Goal: Task Accomplishment & Management: Manage account settings

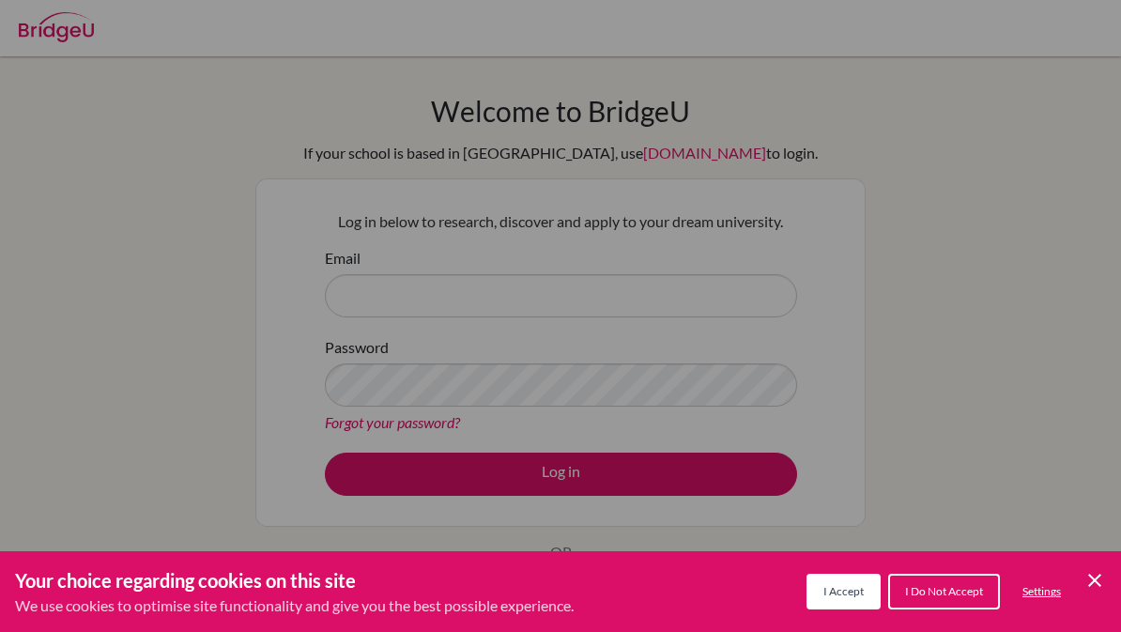
click at [838, 591] on span "I Accept" at bounding box center [843, 591] width 40 height 14
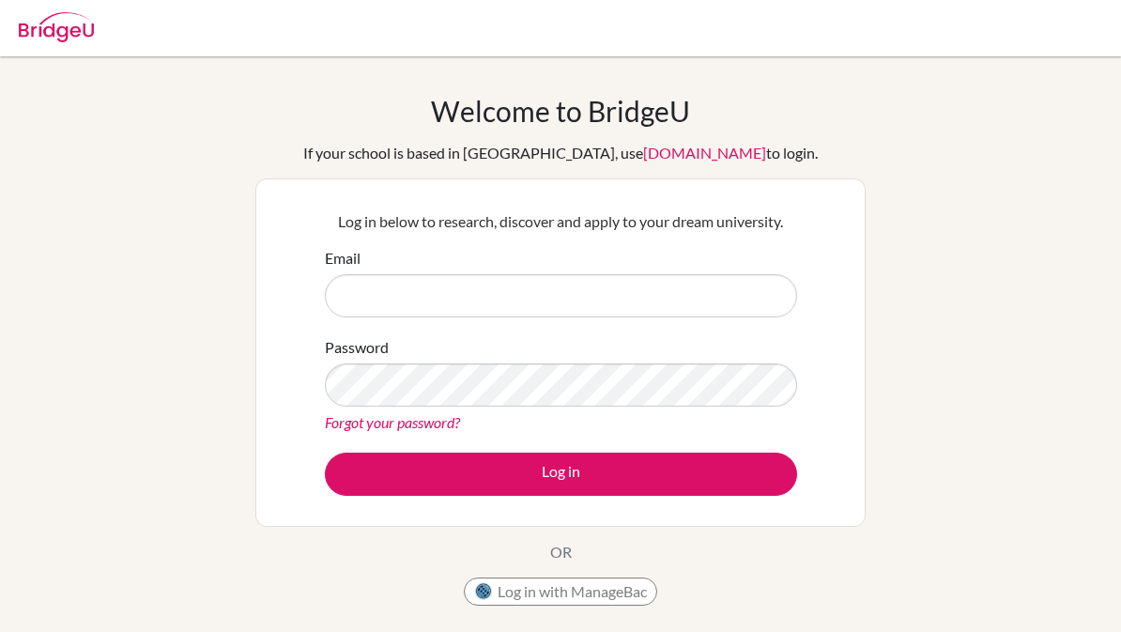
click at [655, 340] on div "Password Forgot your password?" at bounding box center [561, 385] width 472 height 98
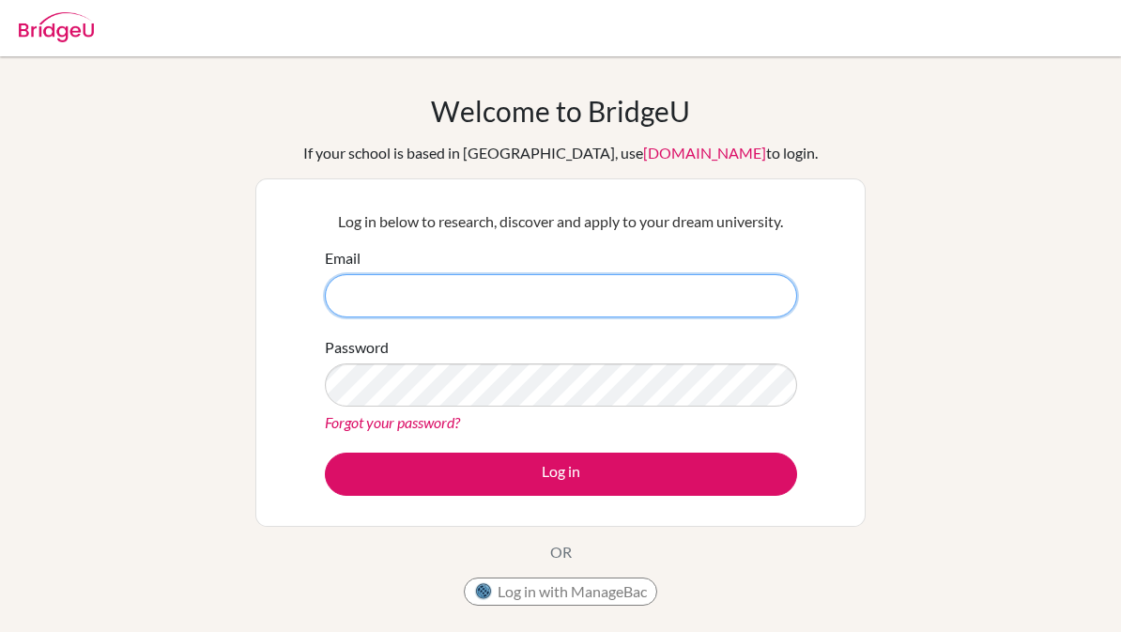
click at [676, 299] on input "Email" at bounding box center [561, 295] width 472 height 43
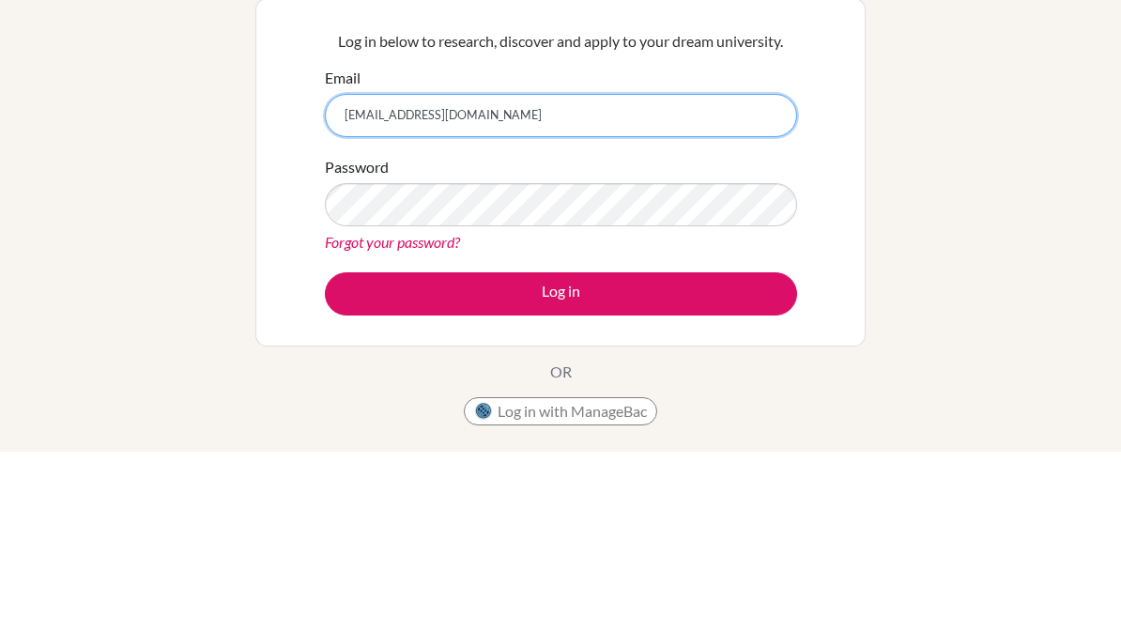
type input "[EMAIL_ADDRESS][DOMAIN_NAME]"
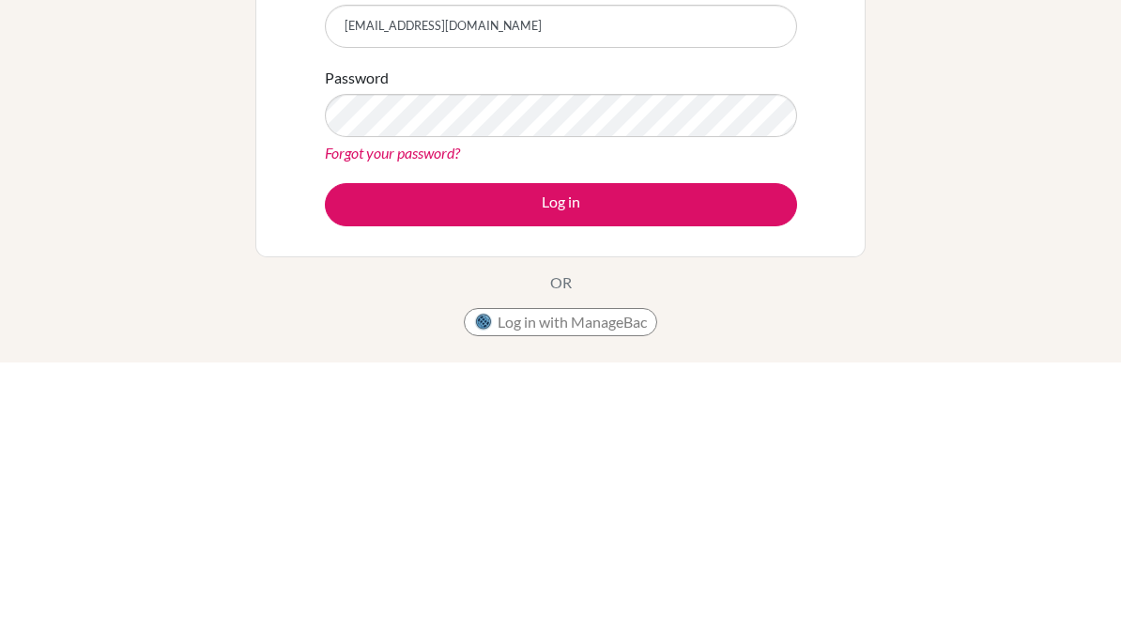
click at [684, 452] on button "Log in" at bounding box center [561, 473] width 472 height 43
click at [666, 452] on button "Log in" at bounding box center [561, 473] width 472 height 43
click at [705, 452] on button "Log in" at bounding box center [561, 473] width 472 height 43
click at [702, 452] on button "Log in" at bounding box center [561, 473] width 472 height 43
click at [705, 452] on button "Log in" at bounding box center [561, 473] width 472 height 43
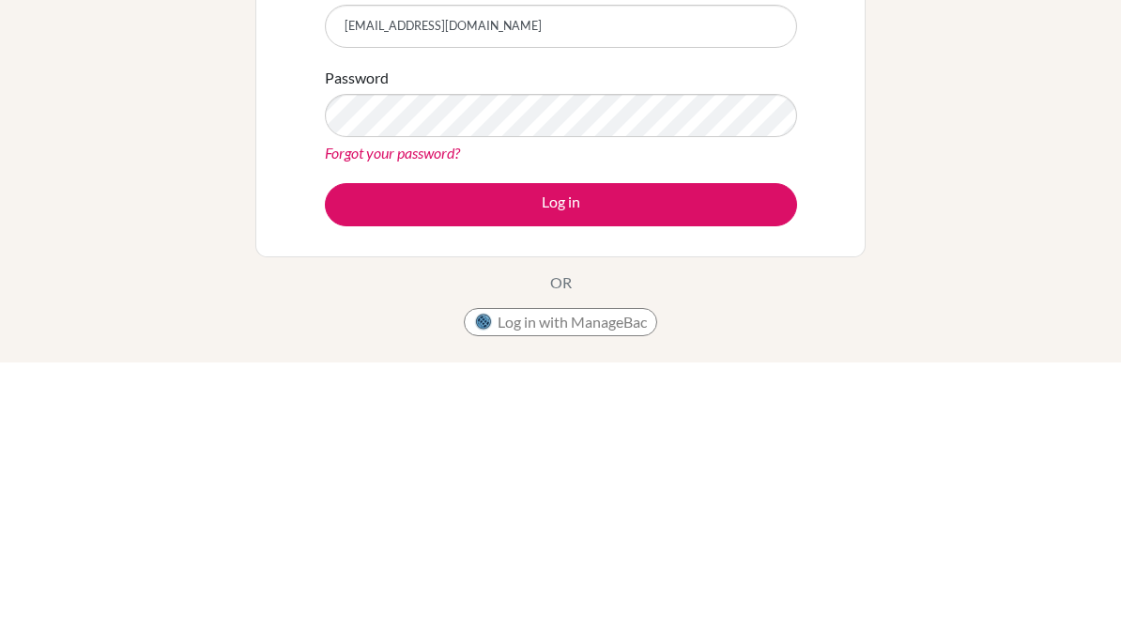
click at [669, 452] on button "Log in" at bounding box center [561, 473] width 472 height 43
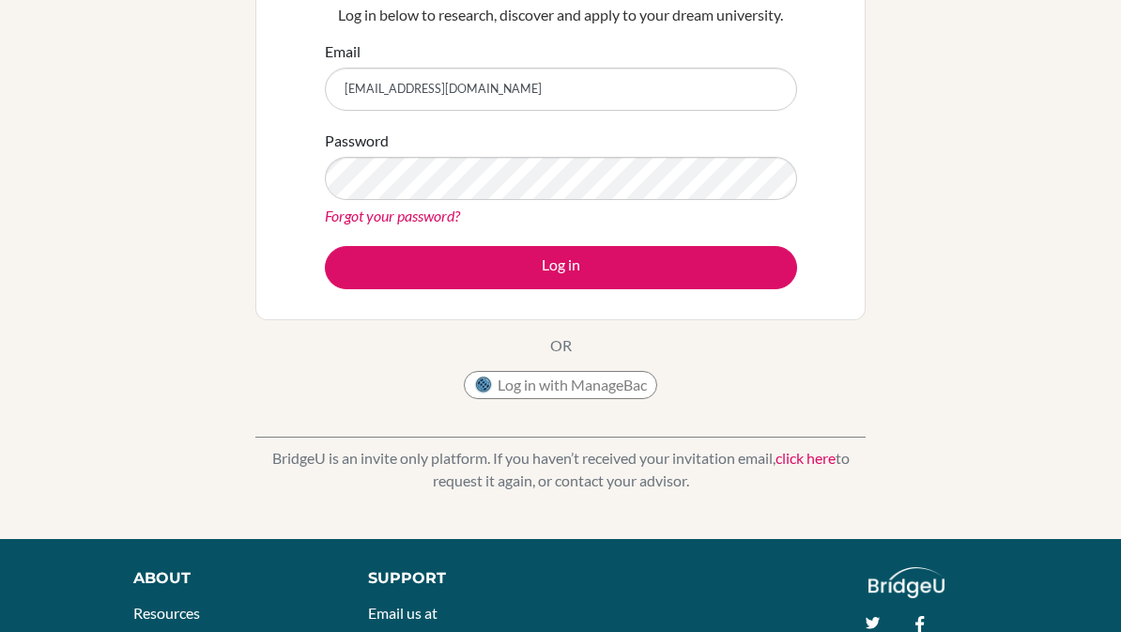
scroll to position [204, 0]
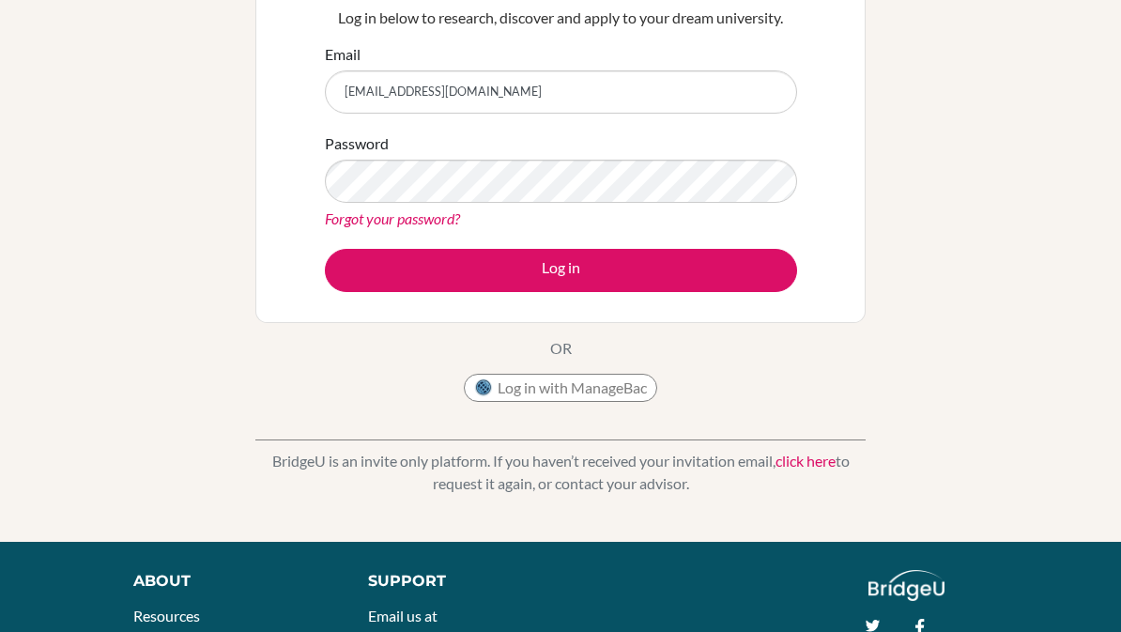
click at [703, 213] on div "Forgot your password?" at bounding box center [561, 218] width 472 height 23
click at [688, 277] on button "Log in" at bounding box center [561, 270] width 472 height 43
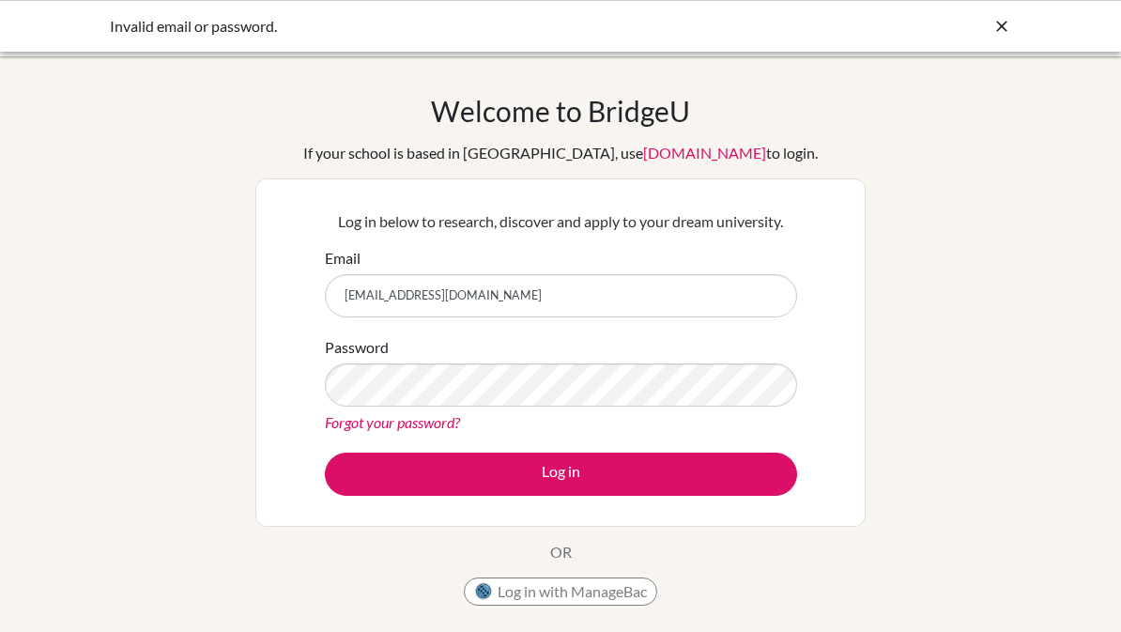
click at [675, 309] on input "[EMAIL_ADDRESS][DOMAIN_NAME]" at bounding box center [561, 295] width 472 height 43
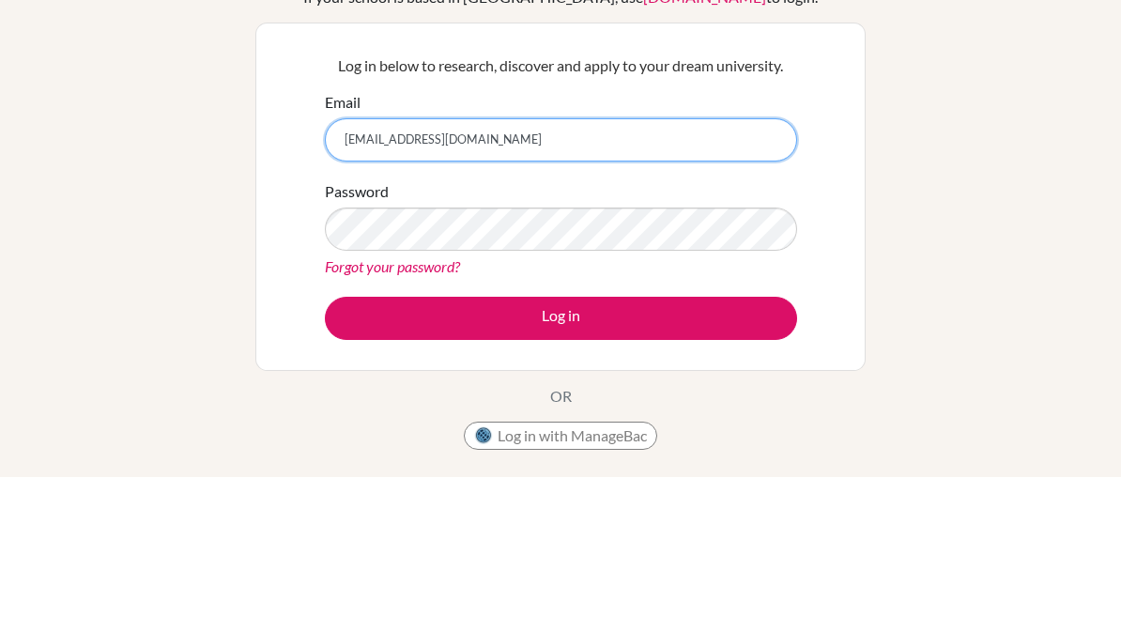
click at [572, 274] on input "[EMAIL_ADDRESS][DOMAIN_NAME]" at bounding box center [561, 295] width 472 height 43
click at [373, 274] on input "[EMAIL_ADDRESS][DOMAIN_NAME]" at bounding box center [561, 295] width 472 height 43
type input "ayeshabindal2009"
click at [398, 274] on input "ayeshabindal2009" at bounding box center [561, 295] width 472 height 43
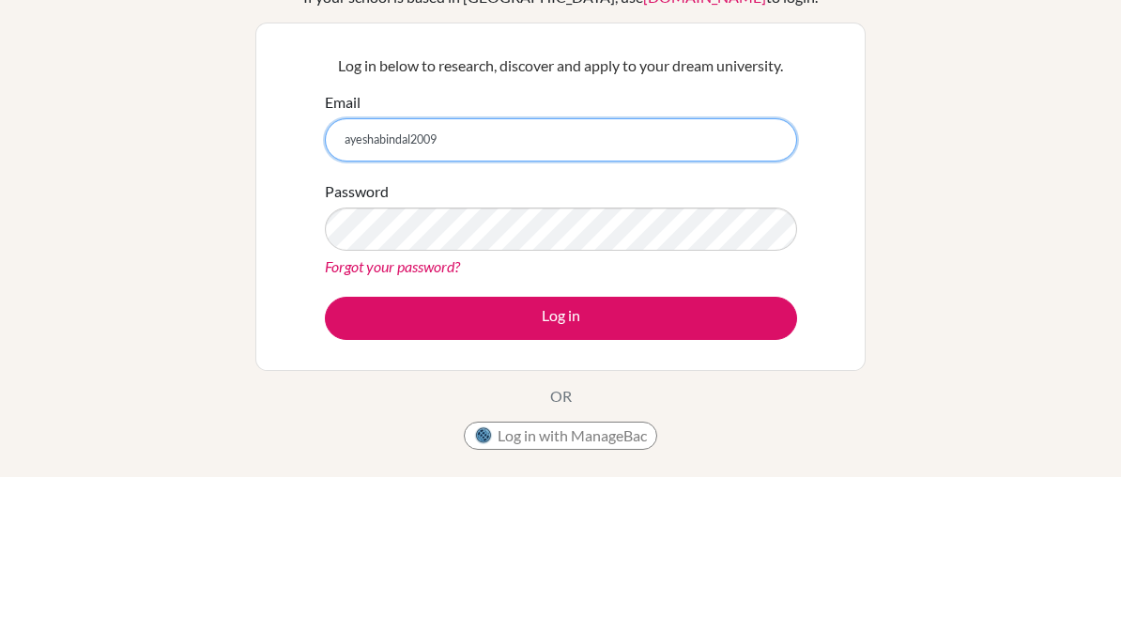
click at [369, 274] on input "ayeshabindal2009" at bounding box center [561, 295] width 472 height 43
type input "[EMAIL_ADDRESS][DOMAIN_NAME]"
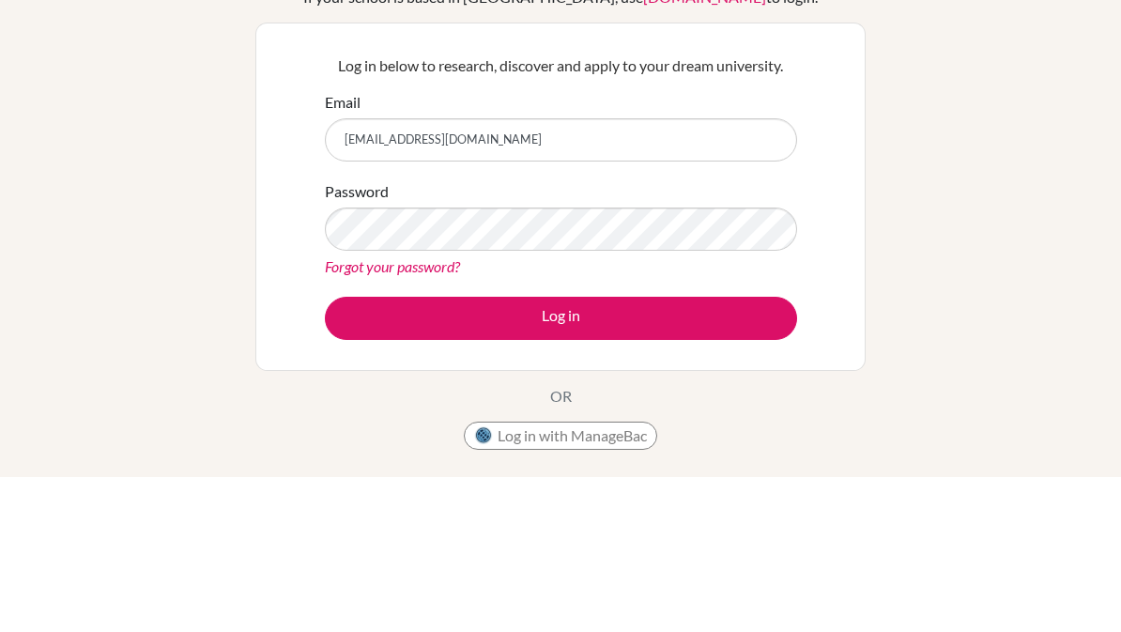
click at [639, 452] on button "Log in" at bounding box center [561, 473] width 472 height 43
